Goal: Transaction & Acquisition: Purchase product/service

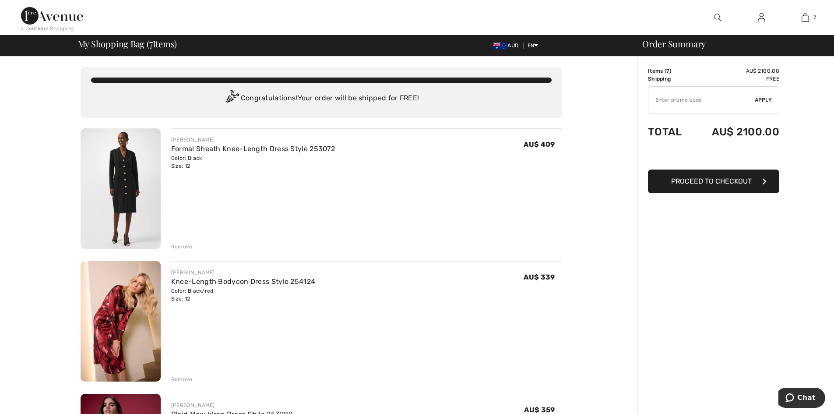
click at [173, 246] on div "Remove" at bounding box center [181, 247] width 21 height 8
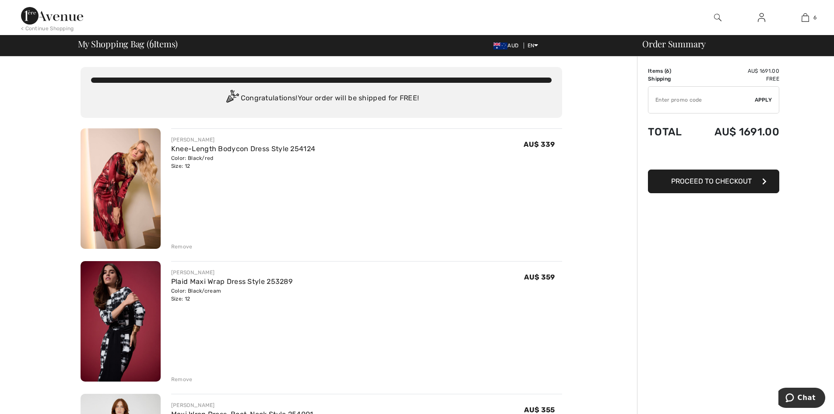
click at [177, 382] on div "Remove" at bounding box center [181, 379] width 21 height 8
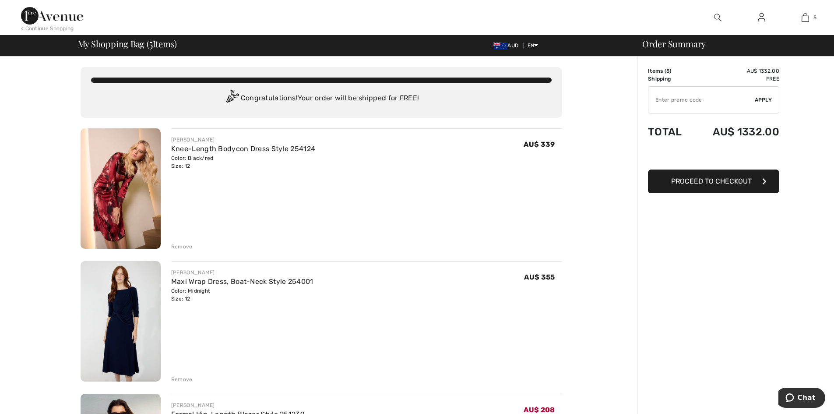
click at [179, 377] on div "Remove" at bounding box center [181, 379] width 21 height 8
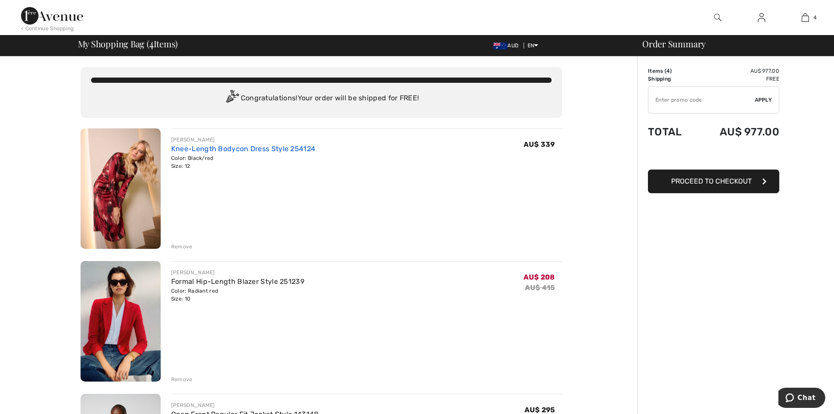
click at [197, 151] on link "Knee-Length Bodycon Dress Style 254124" at bounding box center [243, 148] width 144 height 8
click at [183, 246] on div "Remove" at bounding box center [181, 247] width 21 height 8
